Goal: Transaction & Acquisition: Purchase product/service

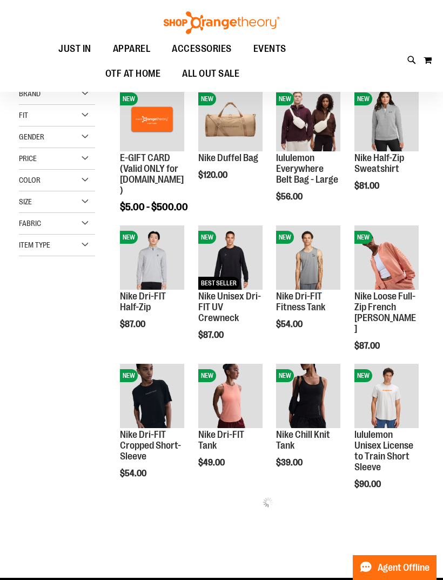
scroll to position [131, 0]
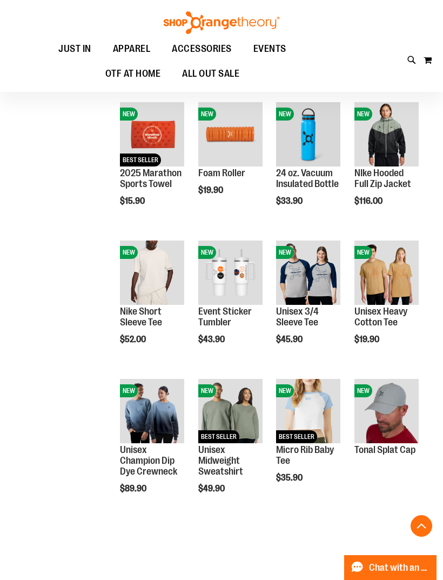
scroll to position [944, 0]
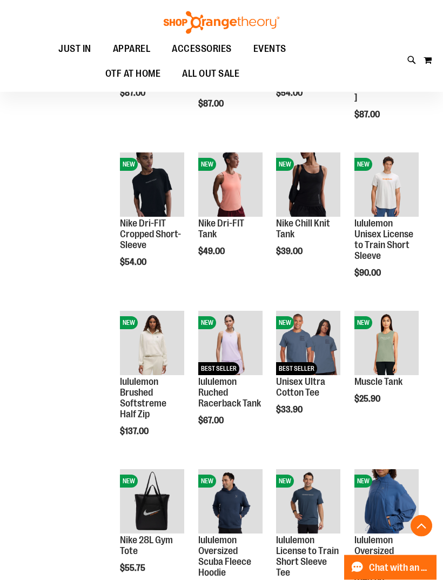
scroll to position [452, 0]
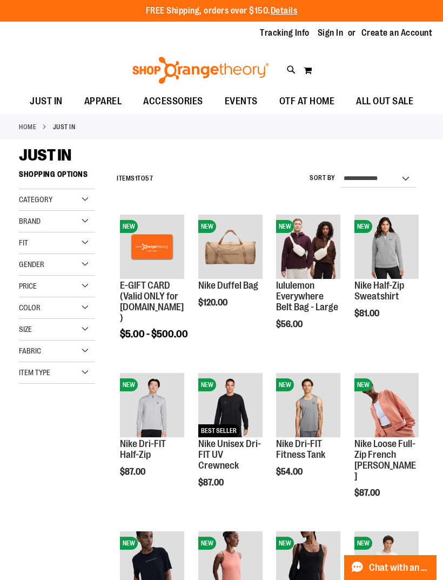
click at [135, 48] on div "Toggle Nav Search Popular Suggestions Advanced Search" at bounding box center [221, 67] width 443 height 44
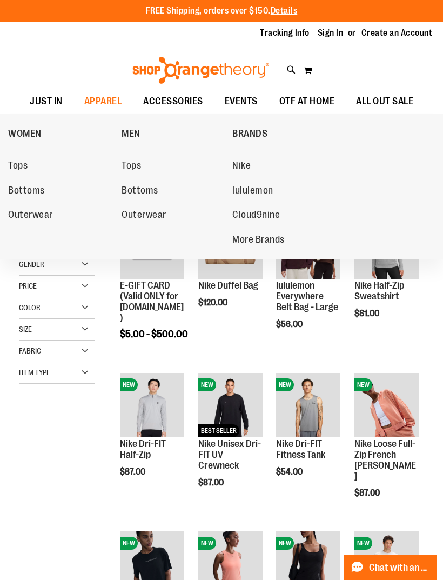
click at [28, 164] on span "Tops" at bounding box center [17, 167] width 19 height 14
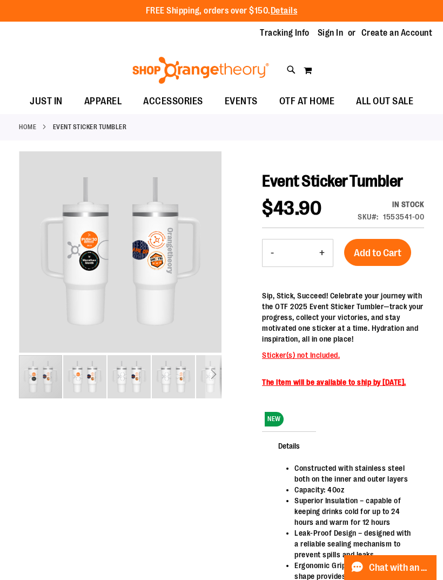
click at [43, 375] on div "carousel" at bounding box center [40, 376] width 43 height 43
click at [62, 363] on div "carousel" at bounding box center [40, 376] width 43 height 43
click at [106, 374] on div "carousel" at bounding box center [84, 376] width 43 height 43
click at [176, 381] on img "image 4 of 5" at bounding box center [173, 376] width 43 height 43
click at [213, 378] on div "Next" at bounding box center [213, 377] width 16 height 16
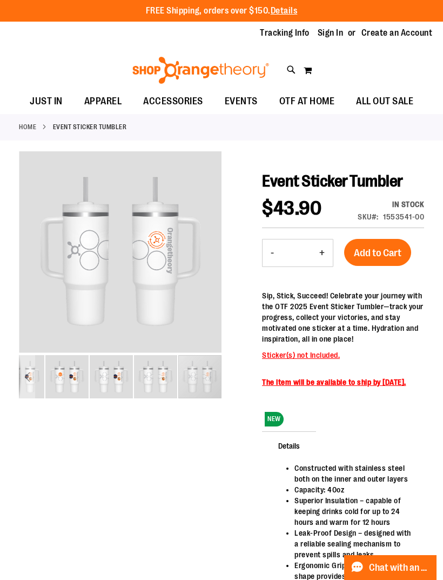
click at [194, 370] on div "carousel" at bounding box center [199, 376] width 43 height 43
click at [157, 379] on img "image 4 of 5" at bounding box center [155, 376] width 43 height 43
click at [134, 377] on div "carousel" at bounding box center [155, 376] width 43 height 43
